Goal: Task Accomplishment & Management: Complete application form

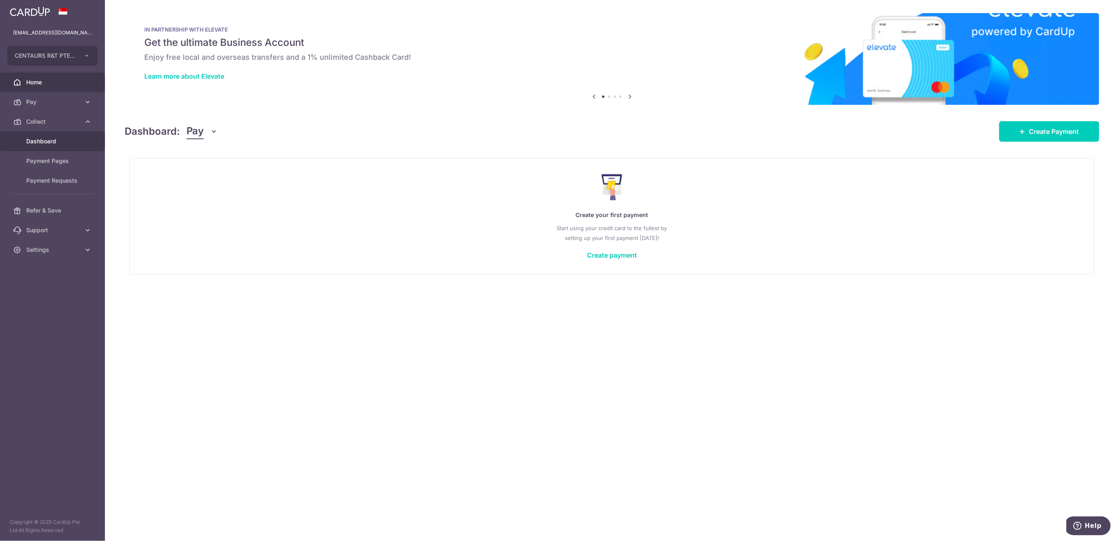
click at [53, 141] on span "Dashboard" at bounding box center [53, 141] width 54 height 8
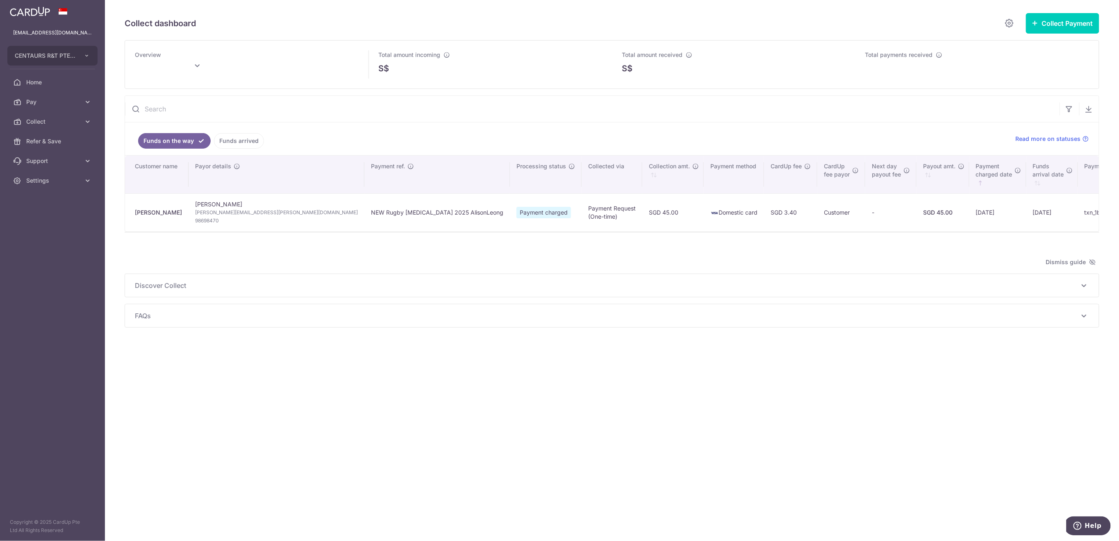
click at [236, 144] on link "Funds arrived" at bounding box center [239, 141] width 50 height 16
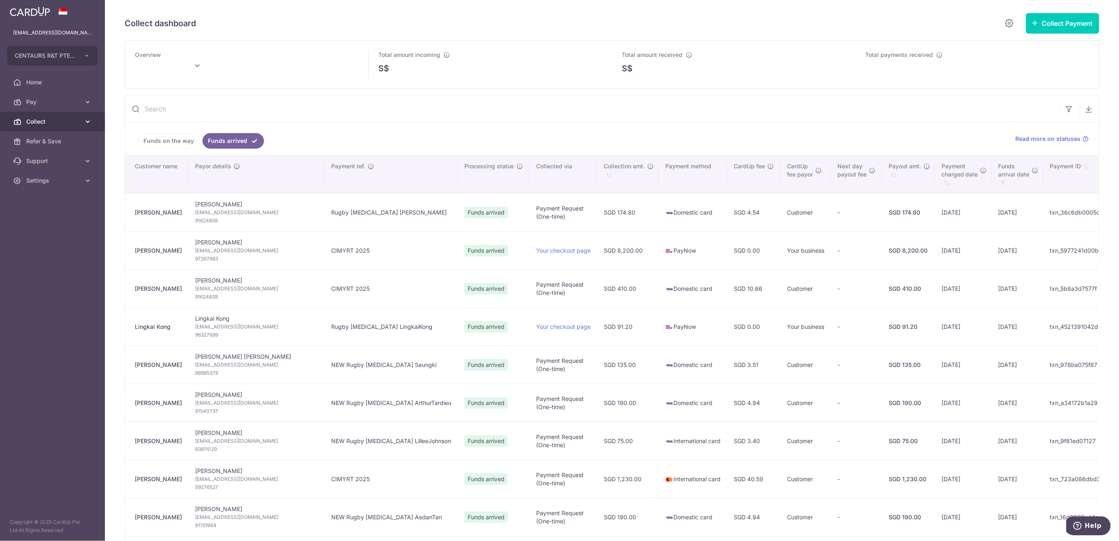
click at [61, 121] on span "Collect" at bounding box center [53, 122] width 54 height 8
click at [61, 183] on span "Payment Requests" at bounding box center [53, 181] width 54 height 8
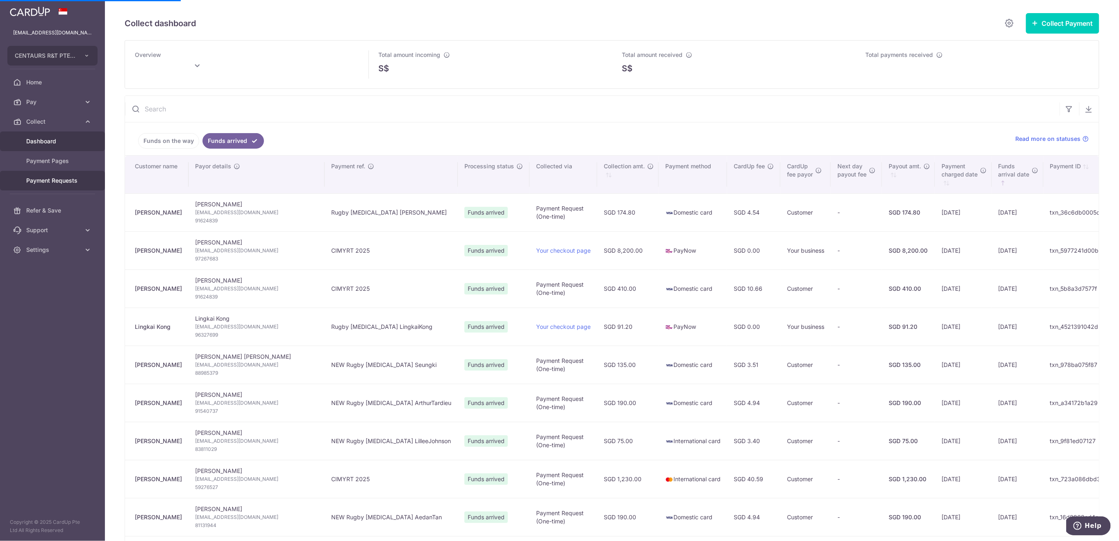
type input "September 2025"
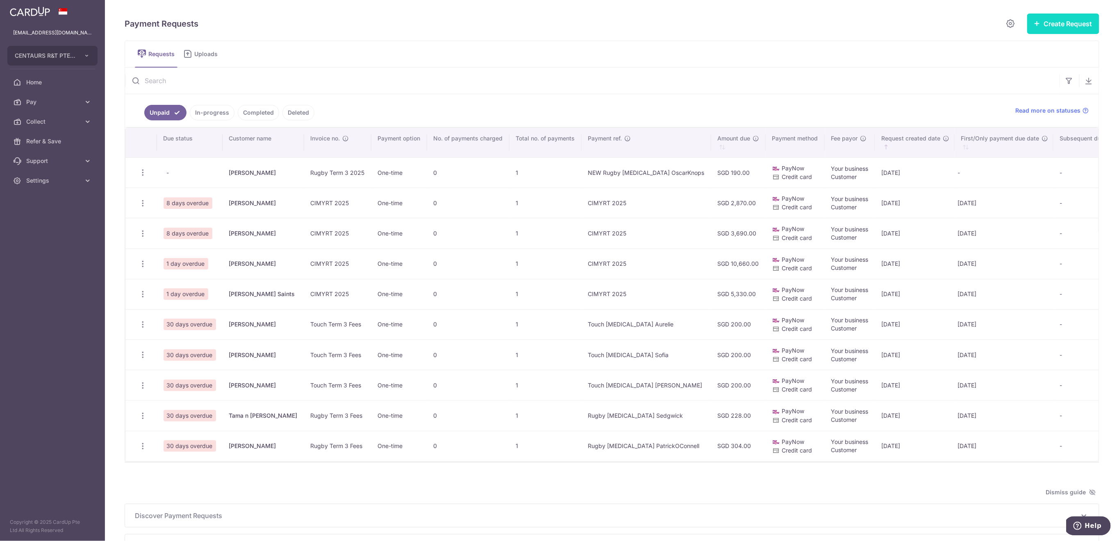
click at [1068, 19] on button "Create Request" at bounding box center [1063, 24] width 72 height 20
click at [1045, 47] on span "Single Request" at bounding box center [1050, 49] width 84 height 10
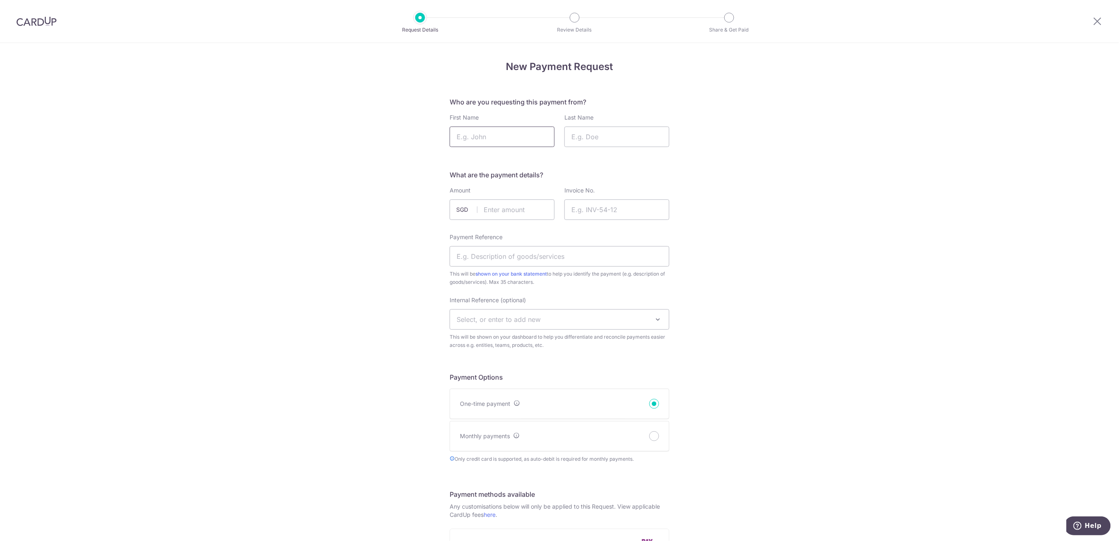
click at [497, 140] on input "First Name" at bounding box center [502, 137] width 105 height 20
type input "[PERSON_NAME]"
click at [630, 137] on input "Last Name" at bounding box center [616, 137] width 105 height 20
type input "[PERSON_NAME]"
click at [525, 209] on input "text" at bounding box center [502, 210] width 105 height 20
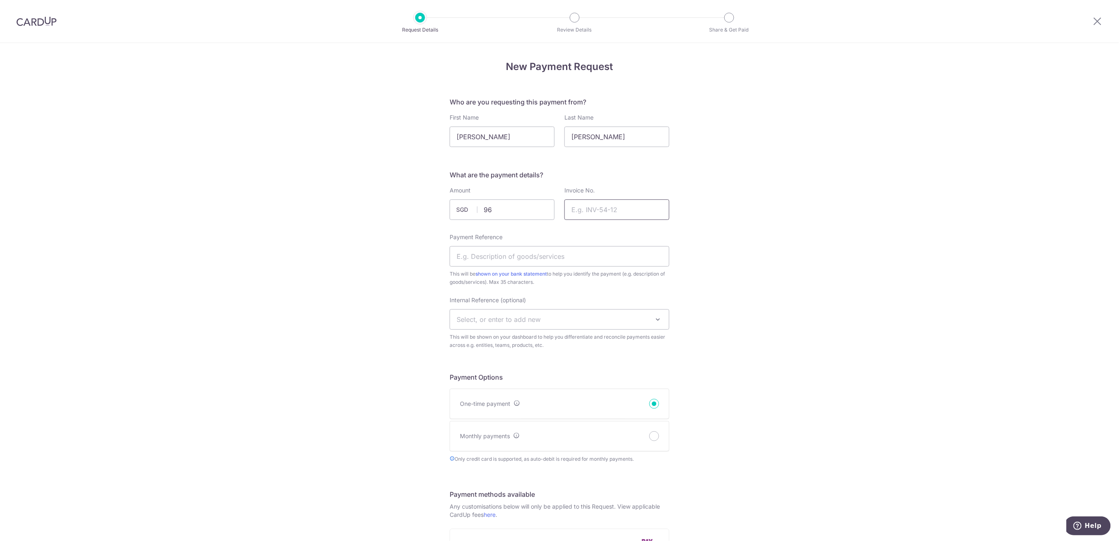
type input "96.00"
click at [610, 214] on input "Invoice No." at bounding box center [616, 210] width 105 height 20
type input "Rugby Term 3"
click at [553, 253] on input "Payment Reference" at bounding box center [560, 256] width 220 height 20
type input "NEW Rugby [MEDICAL_DATA] [PERSON_NAME]"
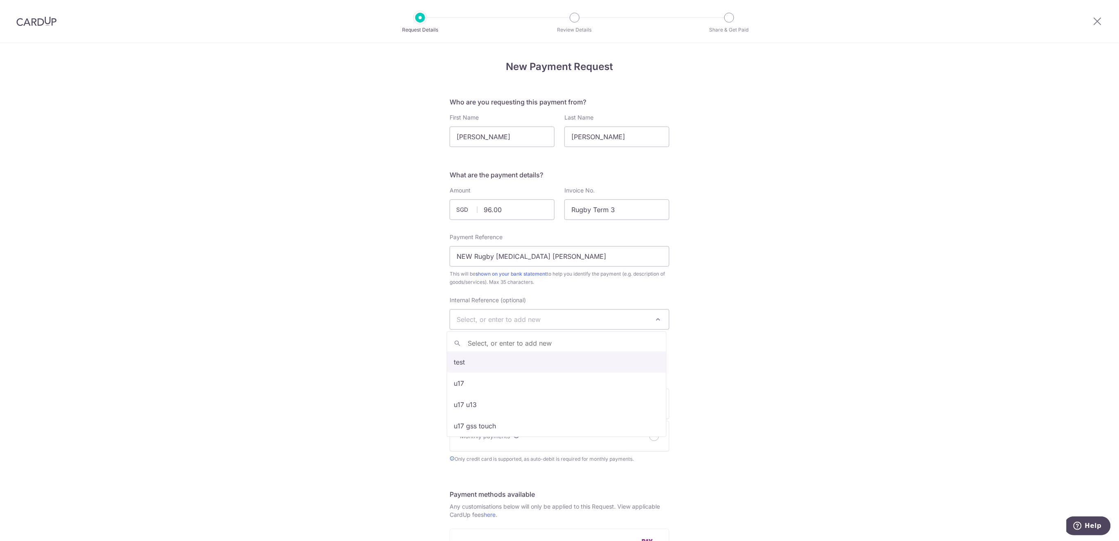
click at [550, 316] on span "Select, or enter to add new" at bounding box center [559, 320] width 219 height 20
type input "U8"
select select "u8"
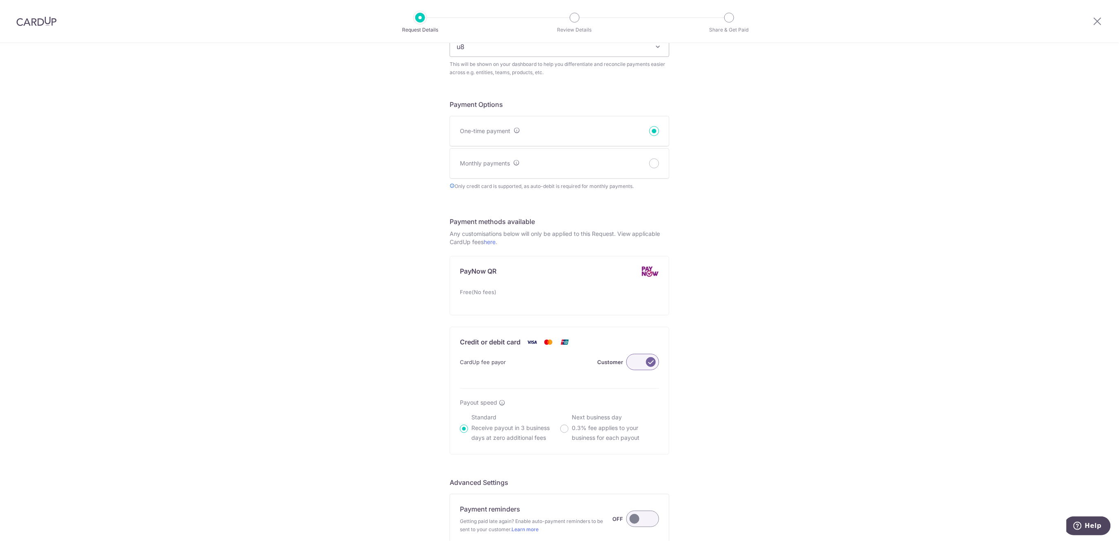
scroll to position [384, 0]
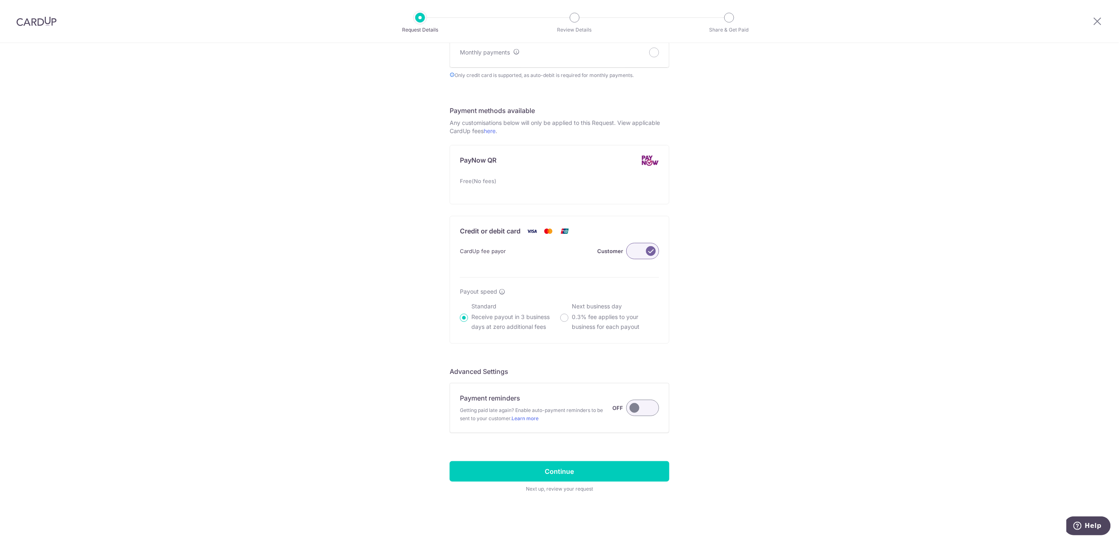
click at [638, 413] on label at bounding box center [642, 408] width 33 height 16
click at [0, 0] on input "Payment reminders Getting paid late again? Enable auto-payment reminders to be …" at bounding box center [0, 0] width 0 height 0
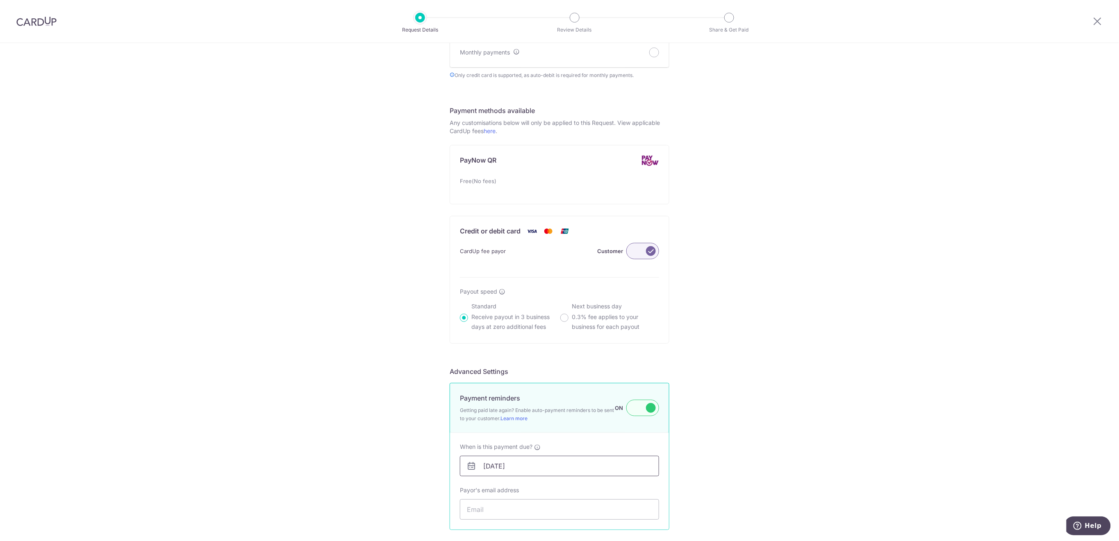
click at [631, 465] on input "[DATE]" at bounding box center [559, 466] width 199 height 20
click at [770, 456] on div "New Payment Request Who are you requesting this payment from? First Name [PERSO…" at bounding box center [559, 148] width 1119 height 979
click at [648, 508] on input "Payor's email address" at bounding box center [559, 510] width 199 height 20
click at [481, 511] on input "Payor's email address" at bounding box center [559, 510] width 199 height 20
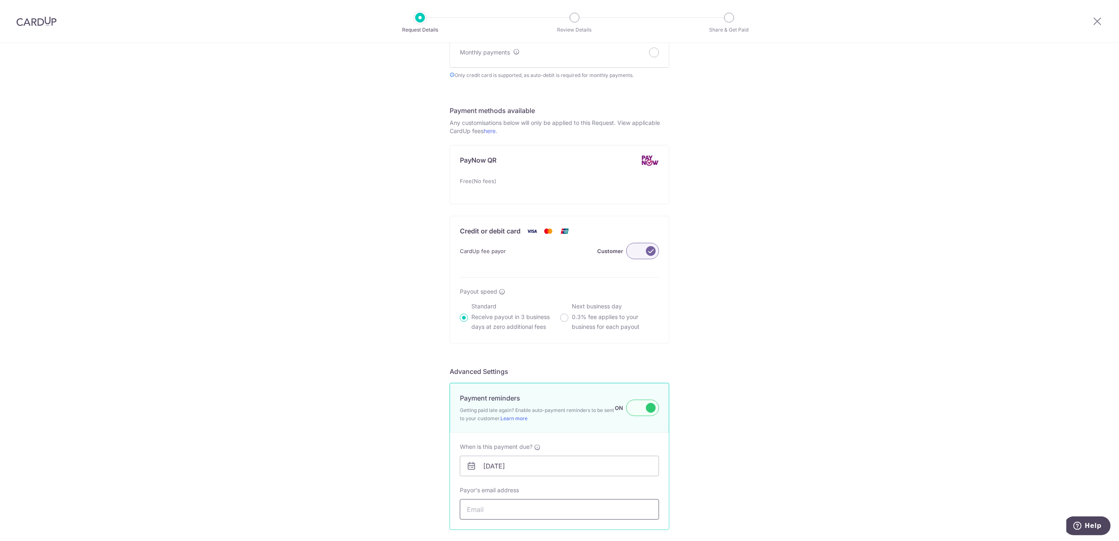
paste input "[PERSON_NAME][EMAIL_ADDRESS][PERSON_NAME][DOMAIN_NAME]"
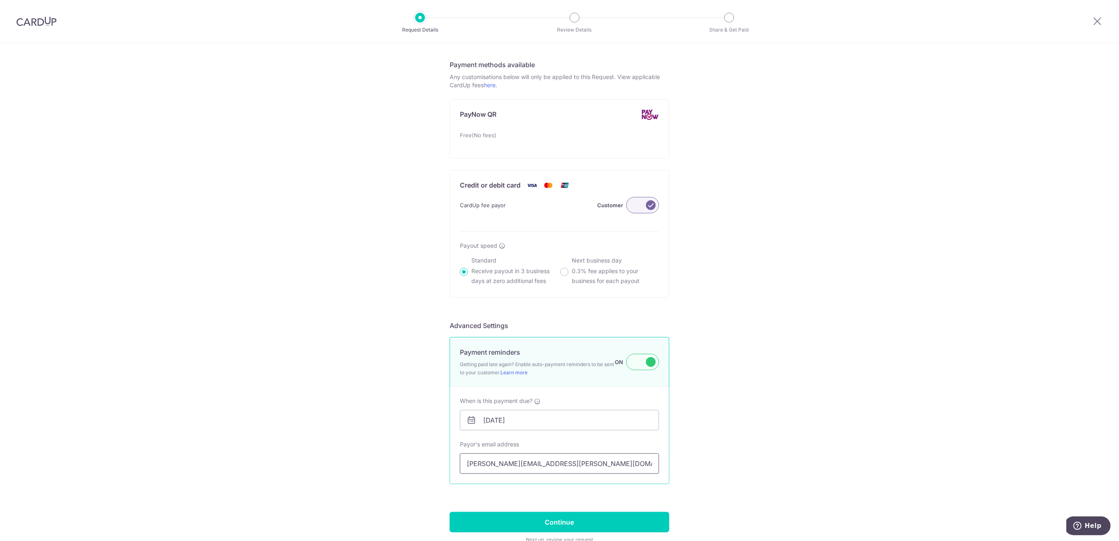
scroll to position [481, 0]
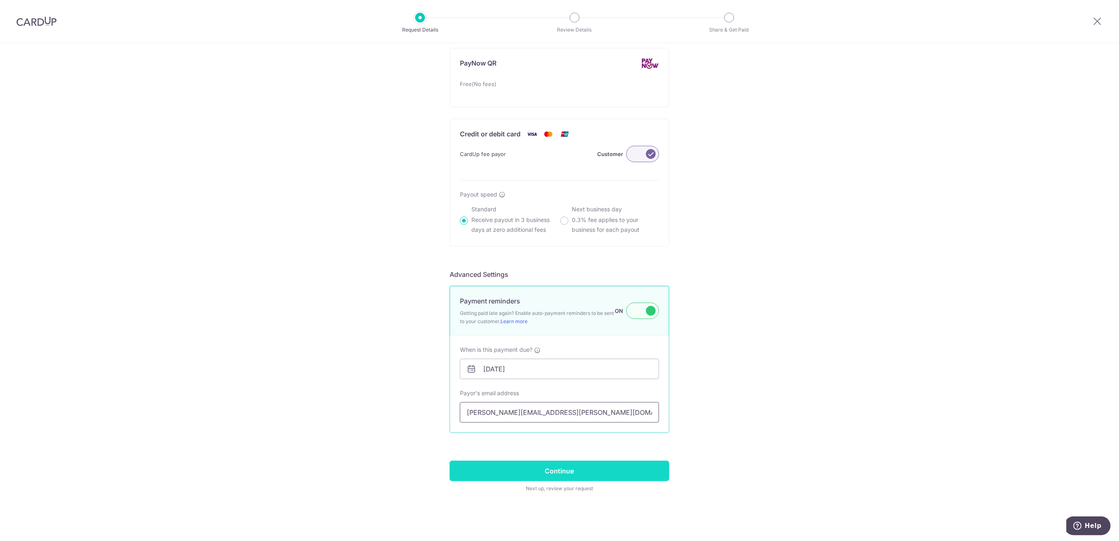
type input "[PERSON_NAME][EMAIL_ADDRESS][PERSON_NAME][DOMAIN_NAME]"
click at [633, 469] on input "Continue" at bounding box center [560, 471] width 220 height 20
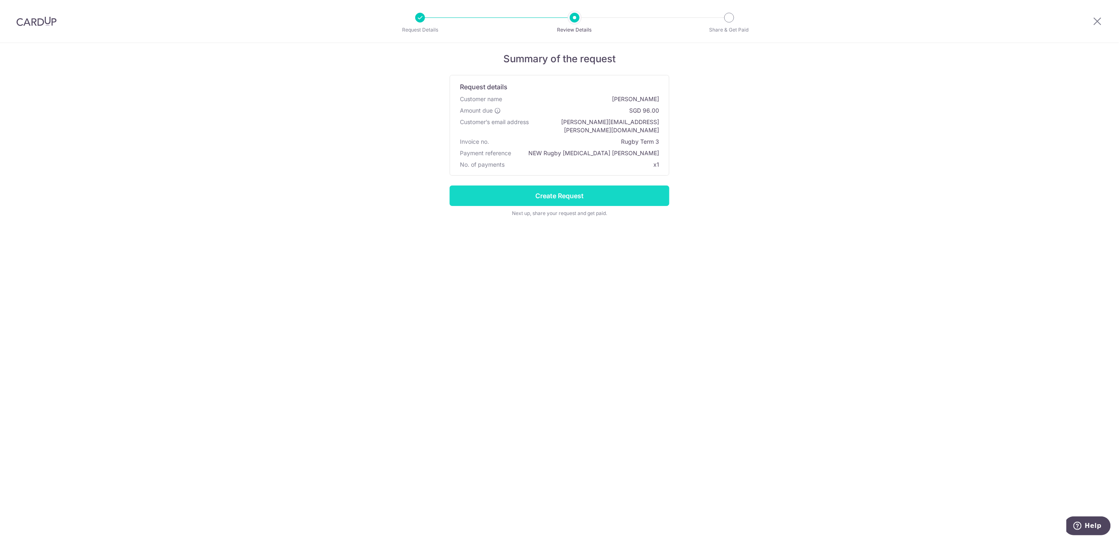
click at [577, 186] on input "Create Request" at bounding box center [560, 196] width 220 height 20
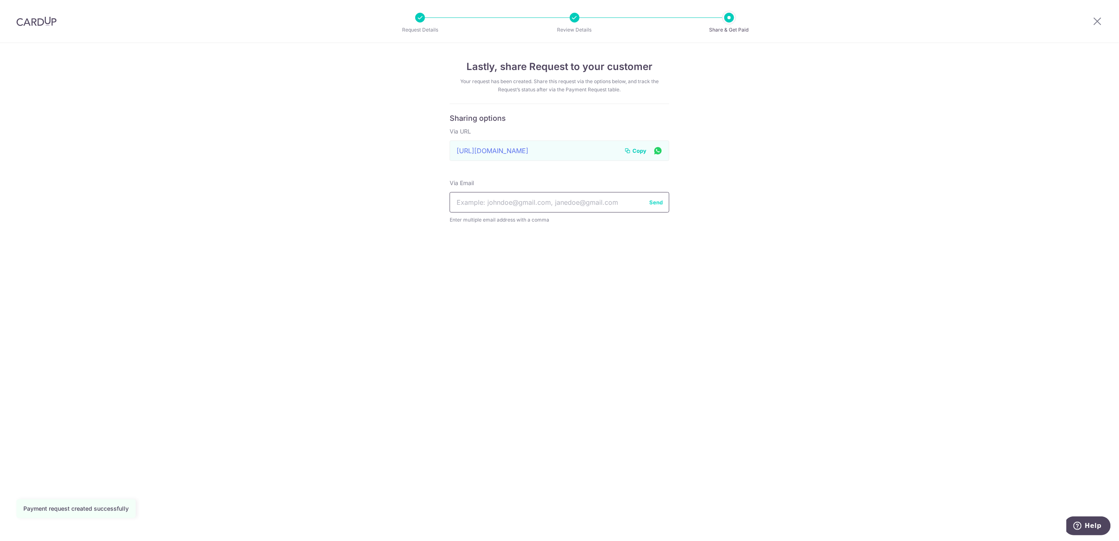
click at [515, 201] on input "text" at bounding box center [560, 202] width 220 height 20
paste input "[PERSON_NAME][EMAIL_ADDRESS][PERSON_NAME][DOMAIN_NAME]"
type input "[PERSON_NAME][EMAIL_ADDRESS][PERSON_NAME][DOMAIN_NAME]"
click at [659, 200] on button "Send" at bounding box center [656, 202] width 14 height 8
